Goal: Find specific page/section: Find specific page/section

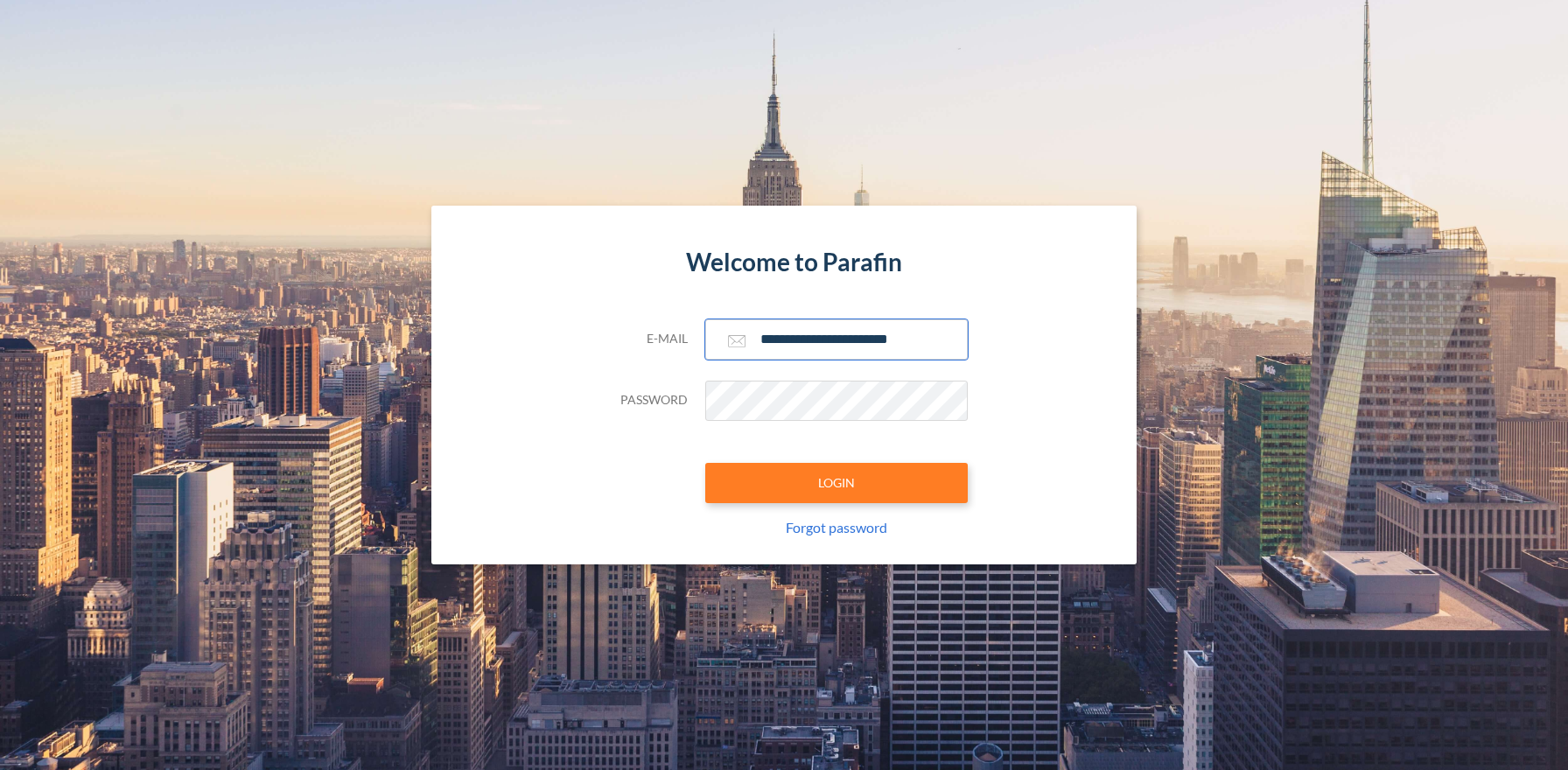
type input "**********"
click at [836, 482] on button "LOGIN" at bounding box center [836, 483] width 263 height 40
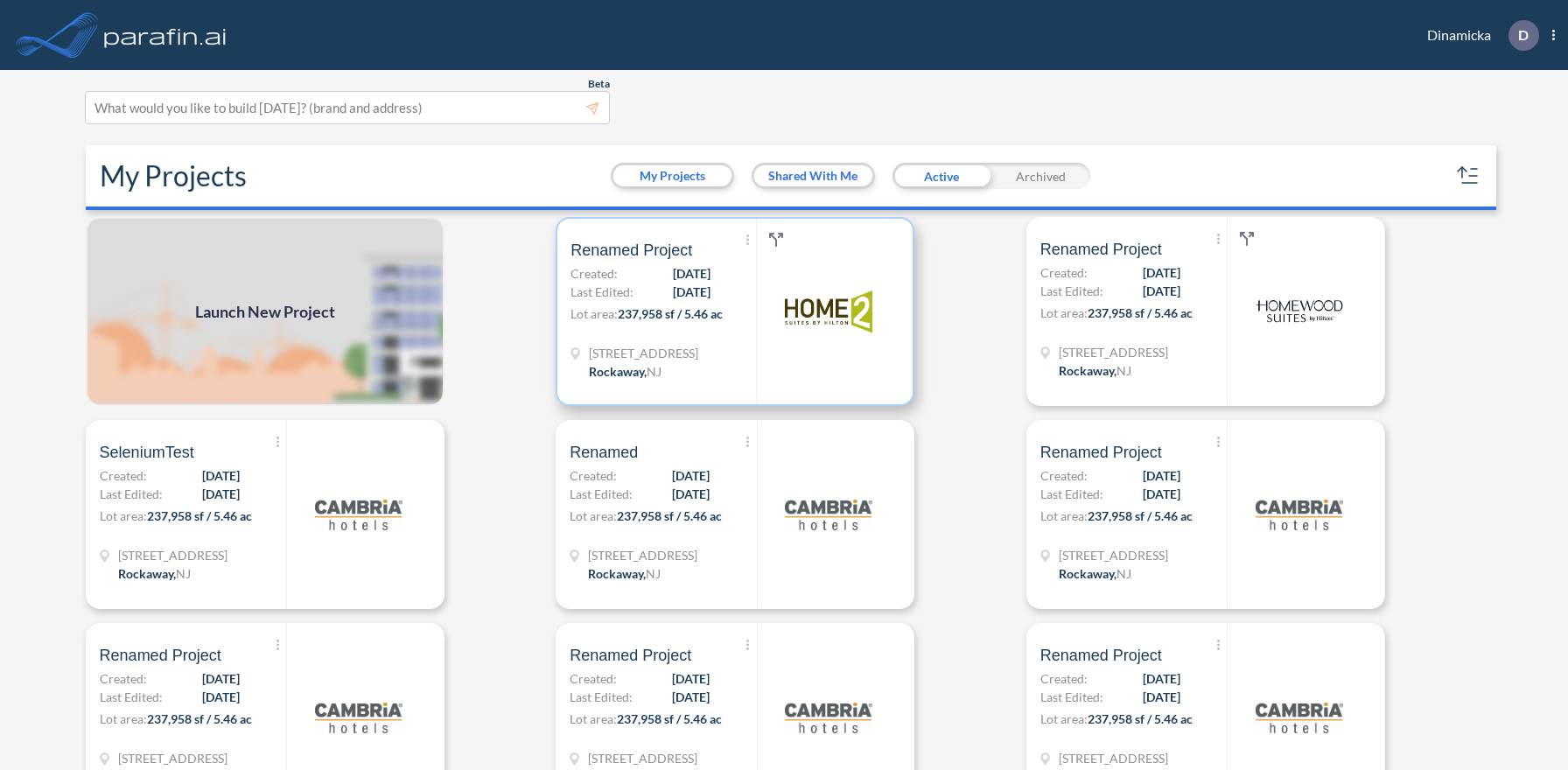
scroll to position [4, 0]
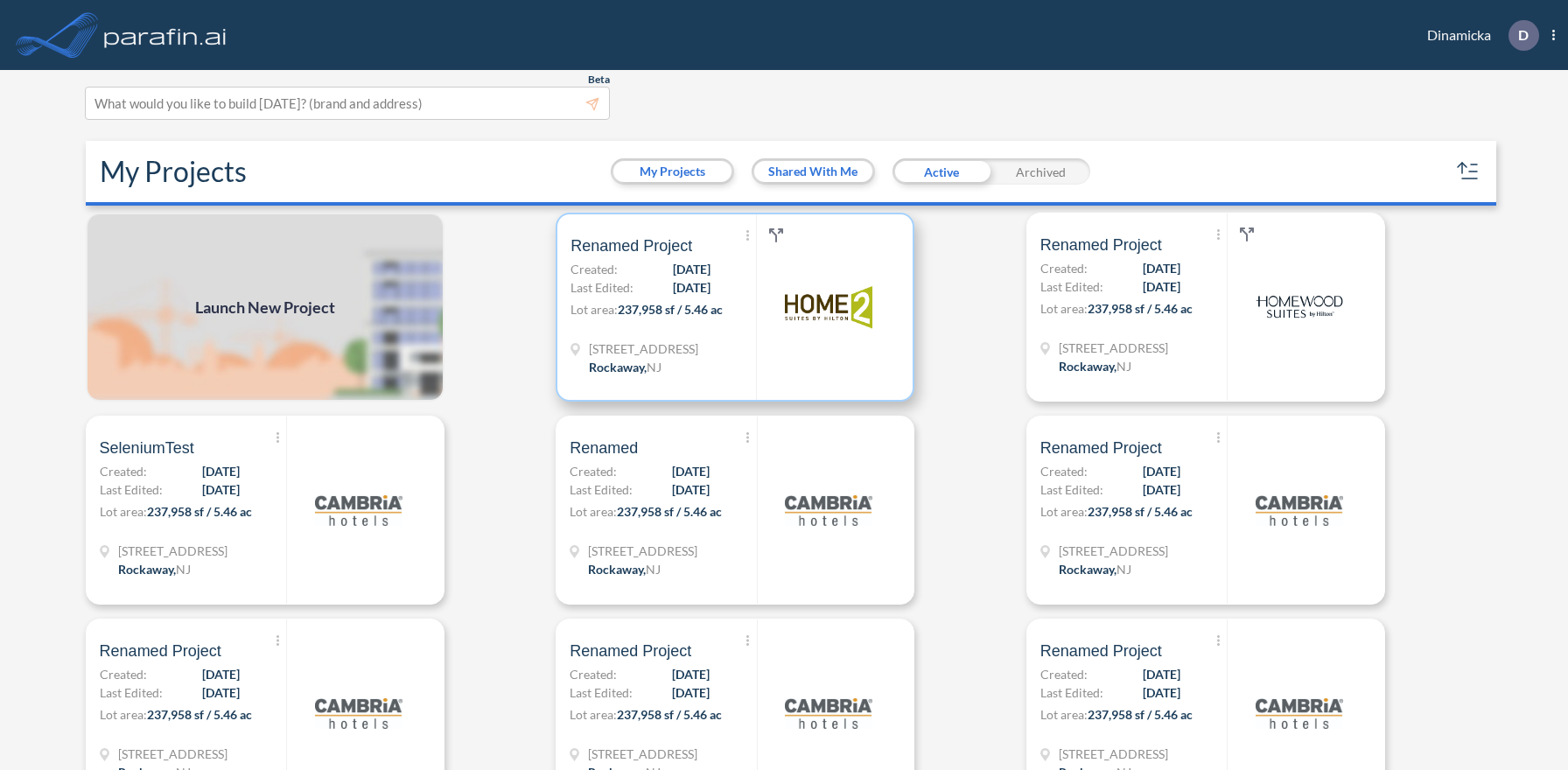
click at [735, 306] on p "Lot area: 237,958 sf / 5.46 ac" at bounding box center [663, 313] width 185 height 25
